Goal: Task Accomplishment & Management: Use online tool/utility

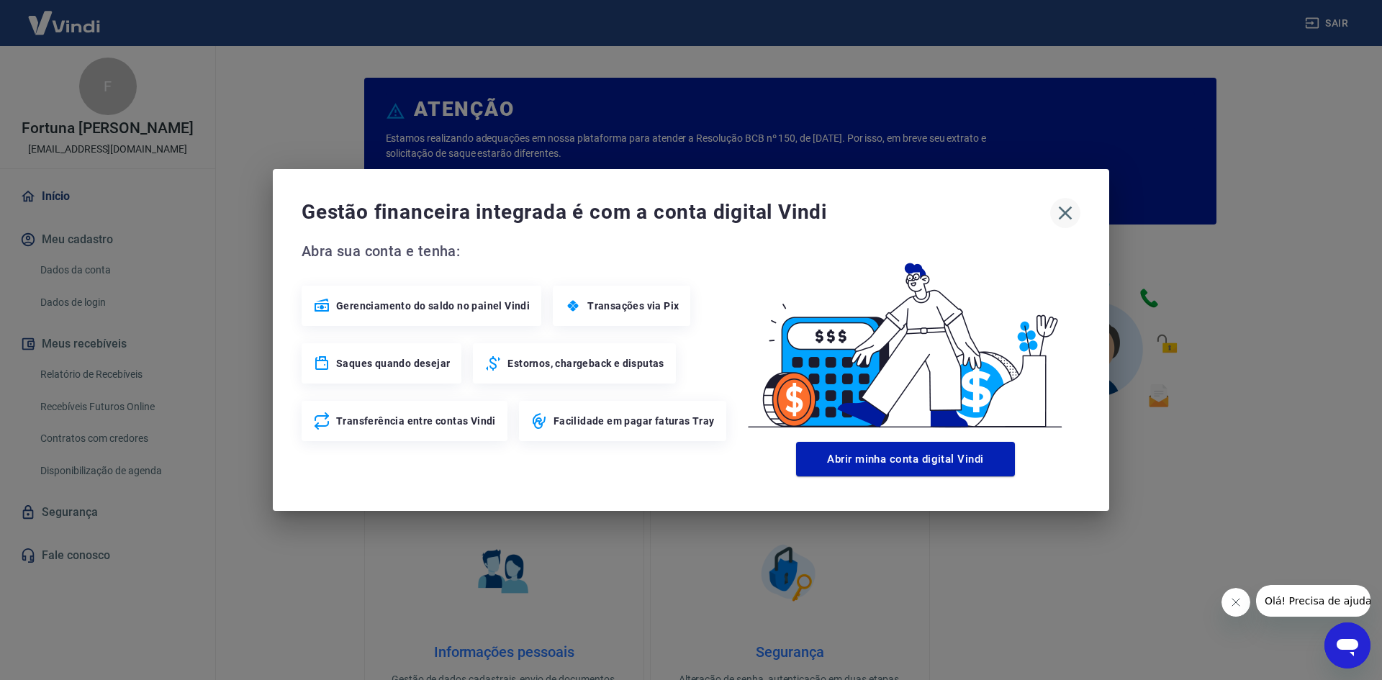
click at [1065, 215] on icon "button" at bounding box center [1066, 214] width 14 height 14
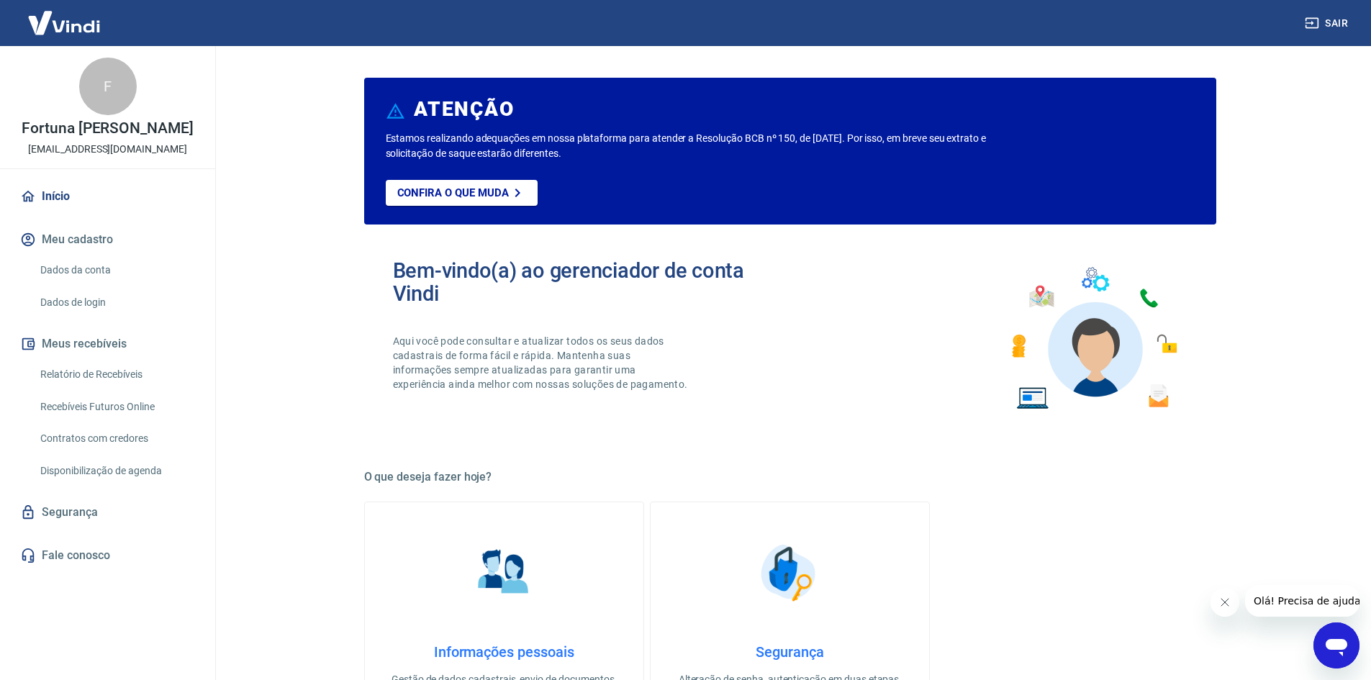
click at [125, 405] on link "Recebíveis Futuros Online" at bounding box center [116, 407] width 163 height 30
click at [1334, 21] on button "Sair" at bounding box center [1328, 23] width 52 height 27
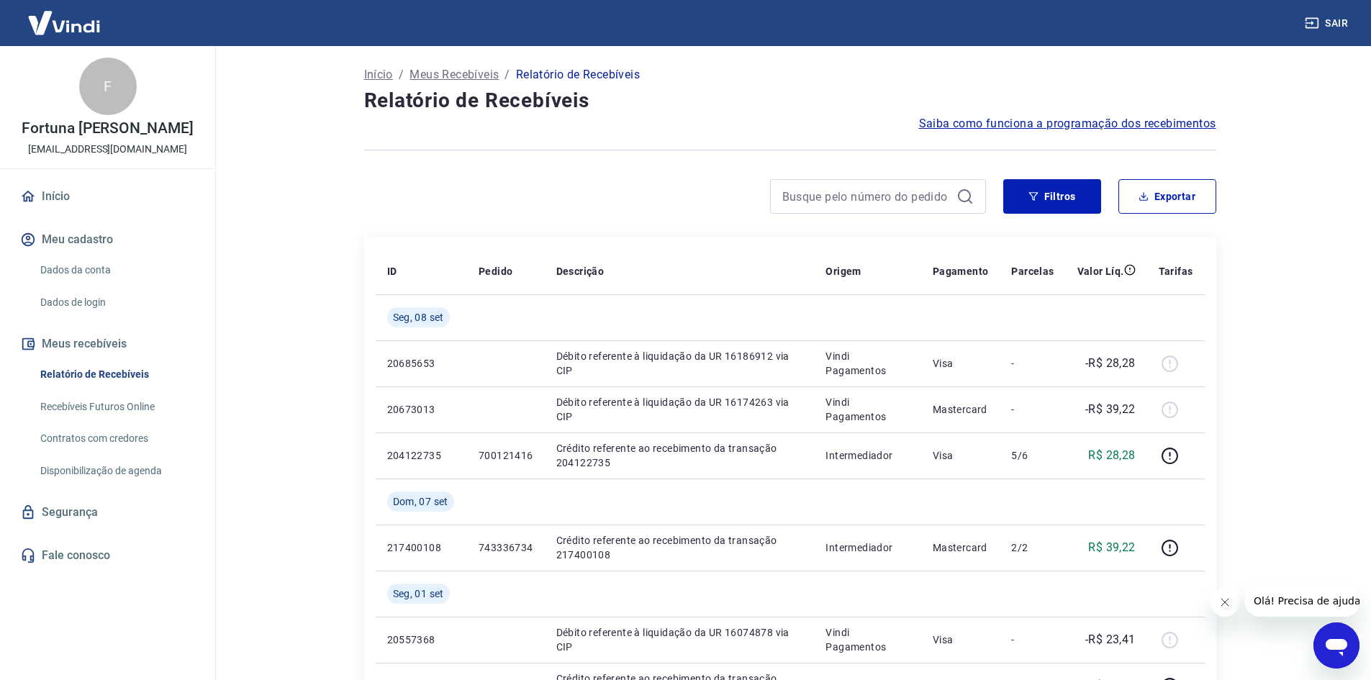
click at [103, 407] on link "Recebíveis Futuros Online" at bounding box center [116, 407] width 163 height 30
click at [1336, 19] on button "Sair" at bounding box center [1328, 23] width 52 height 27
